Goal: Transaction & Acquisition: Purchase product/service

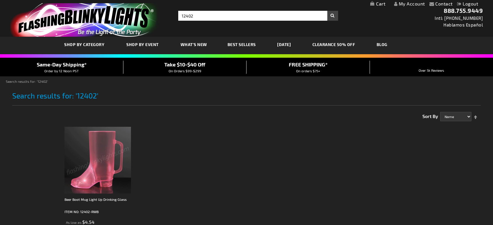
click at [124, 171] on img at bounding box center [97, 160] width 67 height 67
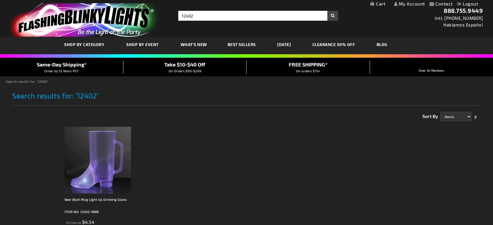
click at [123, 169] on img at bounding box center [97, 160] width 67 height 67
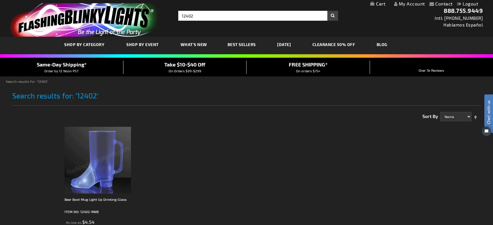
click at [118, 157] on img at bounding box center [97, 160] width 67 height 67
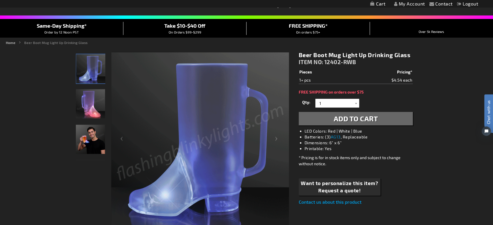
scroll to position [65, 0]
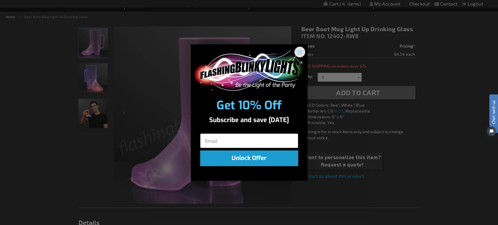
click at [302, 53] on circle "Close dialog" at bounding box center [300, 52] width 10 height 10
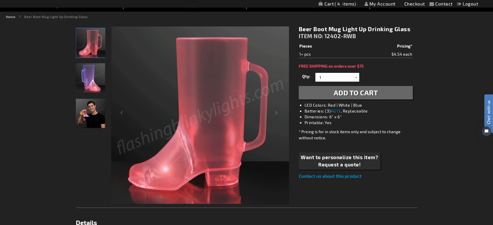
click at [360, 37] on div "Beer Boot Mug Light Up Drinking Glass ITEM NO: 12402-RWB" at bounding box center [356, 33] width 114 height 17
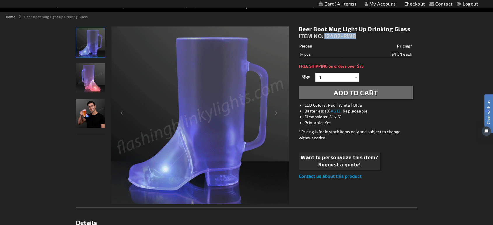
drag, startPoint x: 355, startPoint y: 36, endPoint x: 326, endPoint y: 37, distance: 29.5
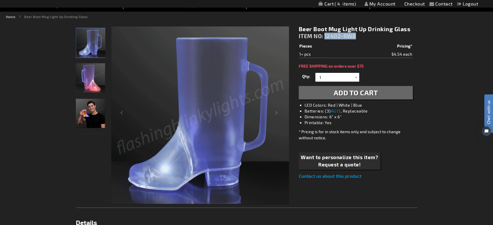
click at [326, 37] on div "Beer Boot Mug Light Up Drinking Glass ITEM NO: 12402-RWB" at bounding box center [356, 33] width 114 height 17
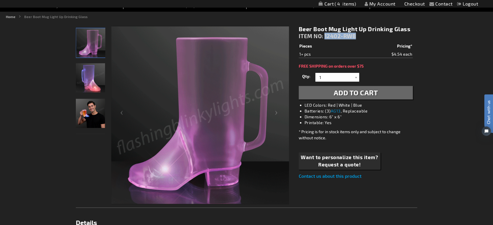
copy span "12402-RWB"
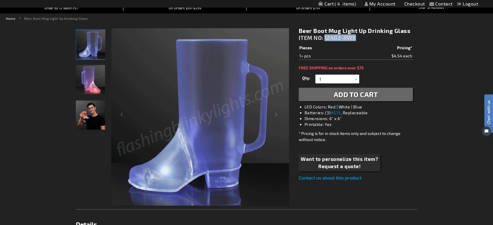
scroll to position [0, 0]
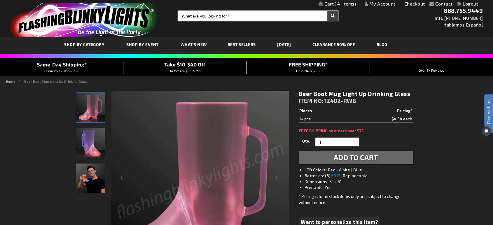
click at [240, 13] on input "Search" at bounding box center [258, 16] width 160 height 10
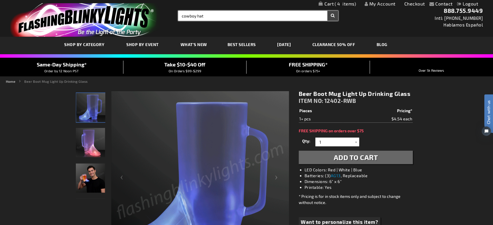
type input "cowboy hat"
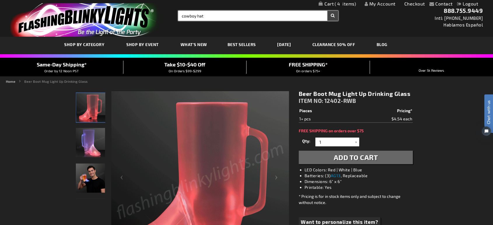
click at [327, 11] on button "Search" at bounding box center [332, 16] width 11 height 10
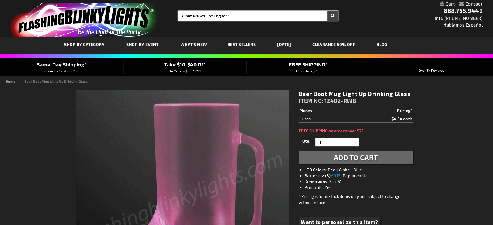
click at [234, 13] on input "Search" at bounding box center [258, 16] width 160 height 10
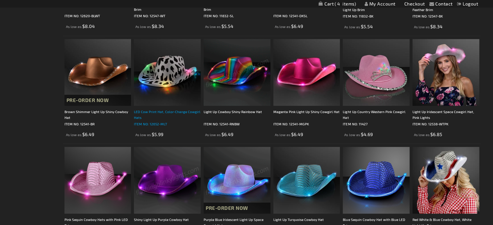
scroll to position [194, 0]
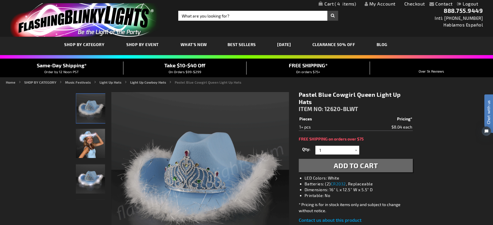
click at [344, 0] on div "Contact Compare Products My Account Checkout Logout Skip to Content My Cart 4 4…" at bounding box center [246, 4] width 493 height 8
drag, startPoint x: 344, startPoint y: 4, endPoint x: 346, endPoint y: 13, distance: 10.2
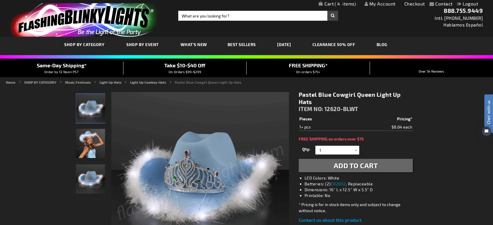
click at [344, 4] on span "4" at bounding box center [345, 3] width 21 height 5
